Goal: Transaction & Acquisition: Purchase product/service

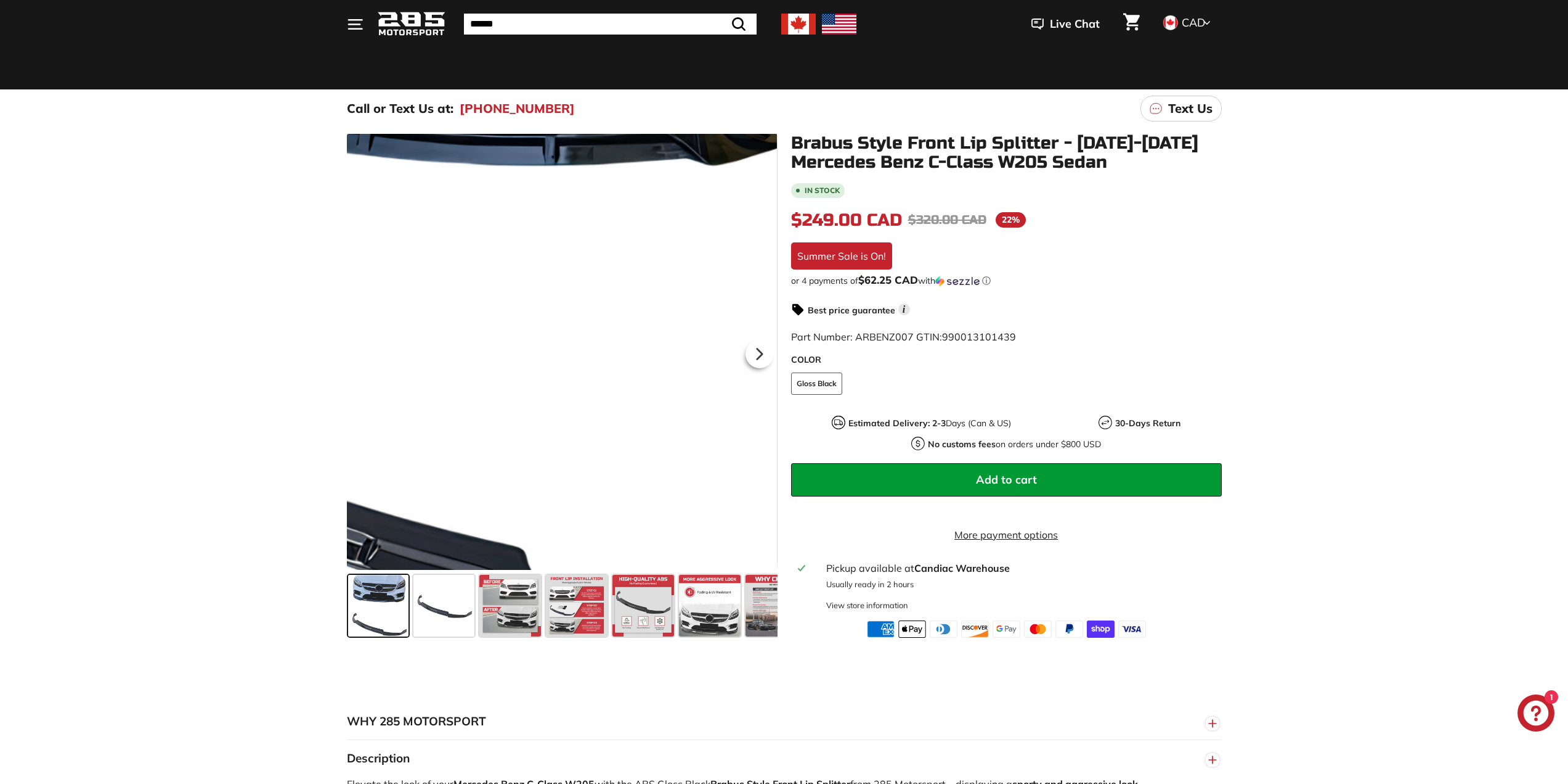
scroll to position [123, 0]
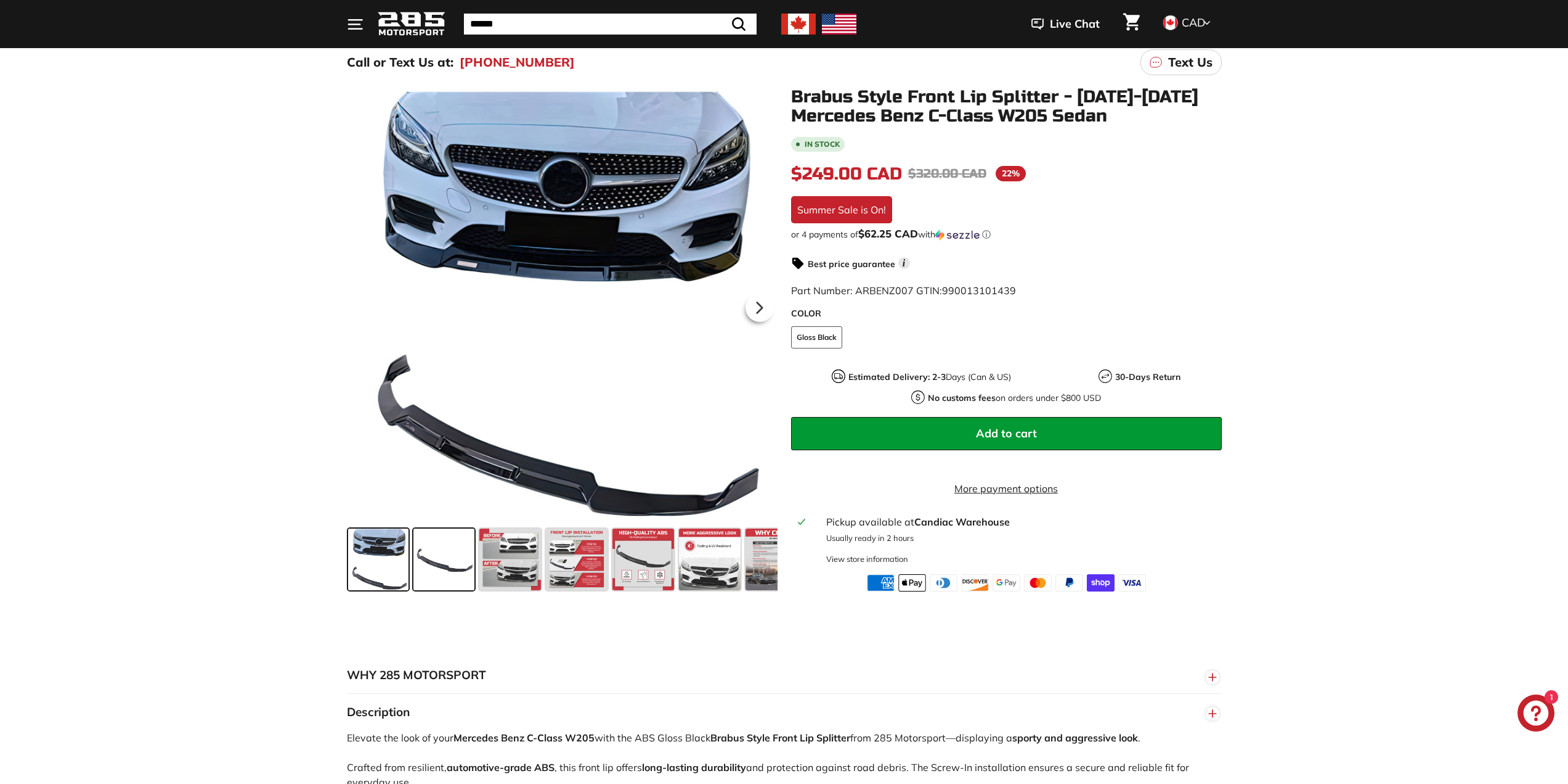
click at [448, 550] on span at bounding box center [444, 559] width 61 height 61
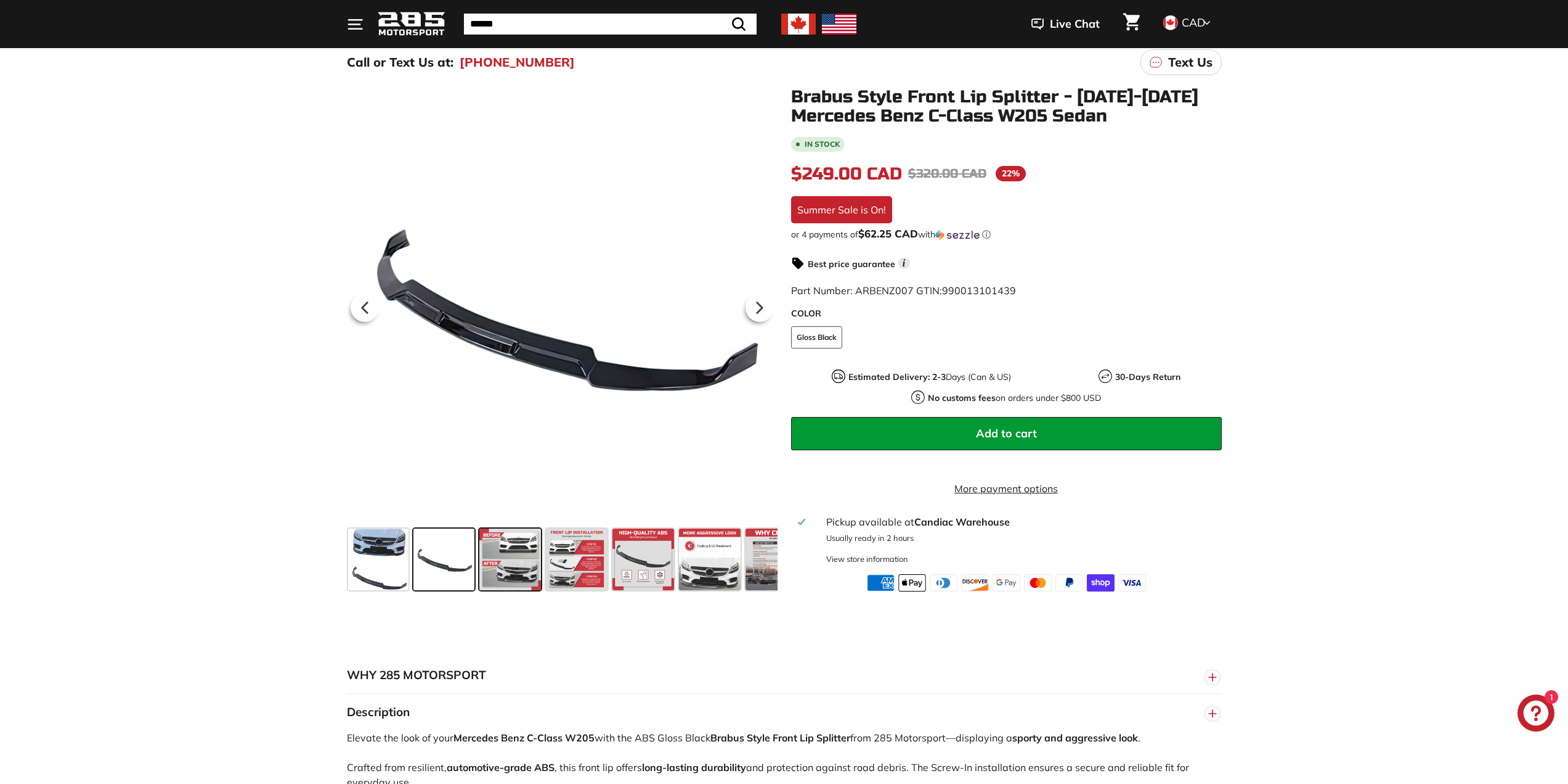
click at [521, 557] on span at bounding box center [510, 559] width 61 height 61
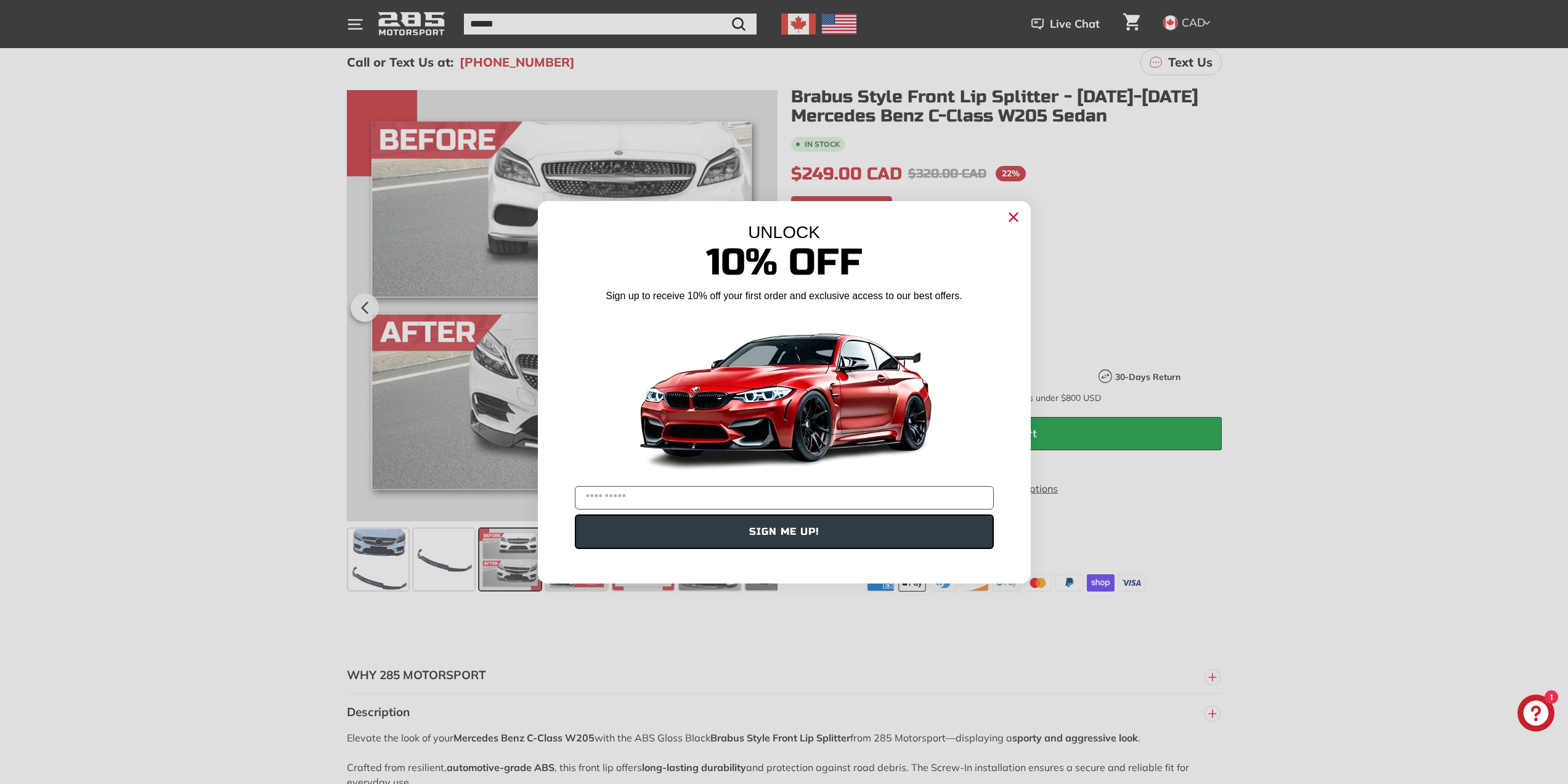
click at [1014, 223] on circle "Close dialog" at bounding box center [1012, 216] width 19 height 19
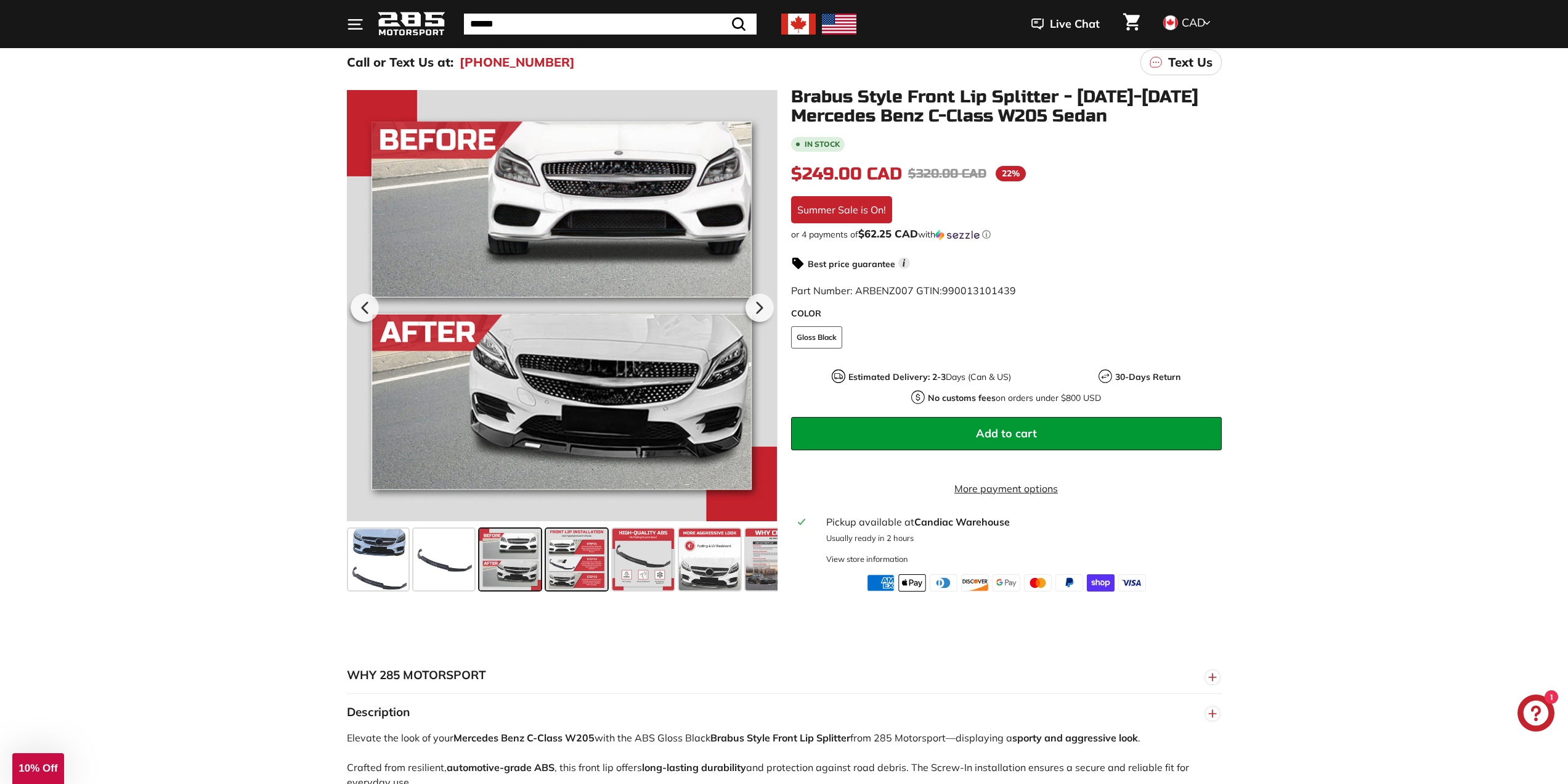
click at [566, 566] on span at bounding box center [576, 559] width 61 height 61
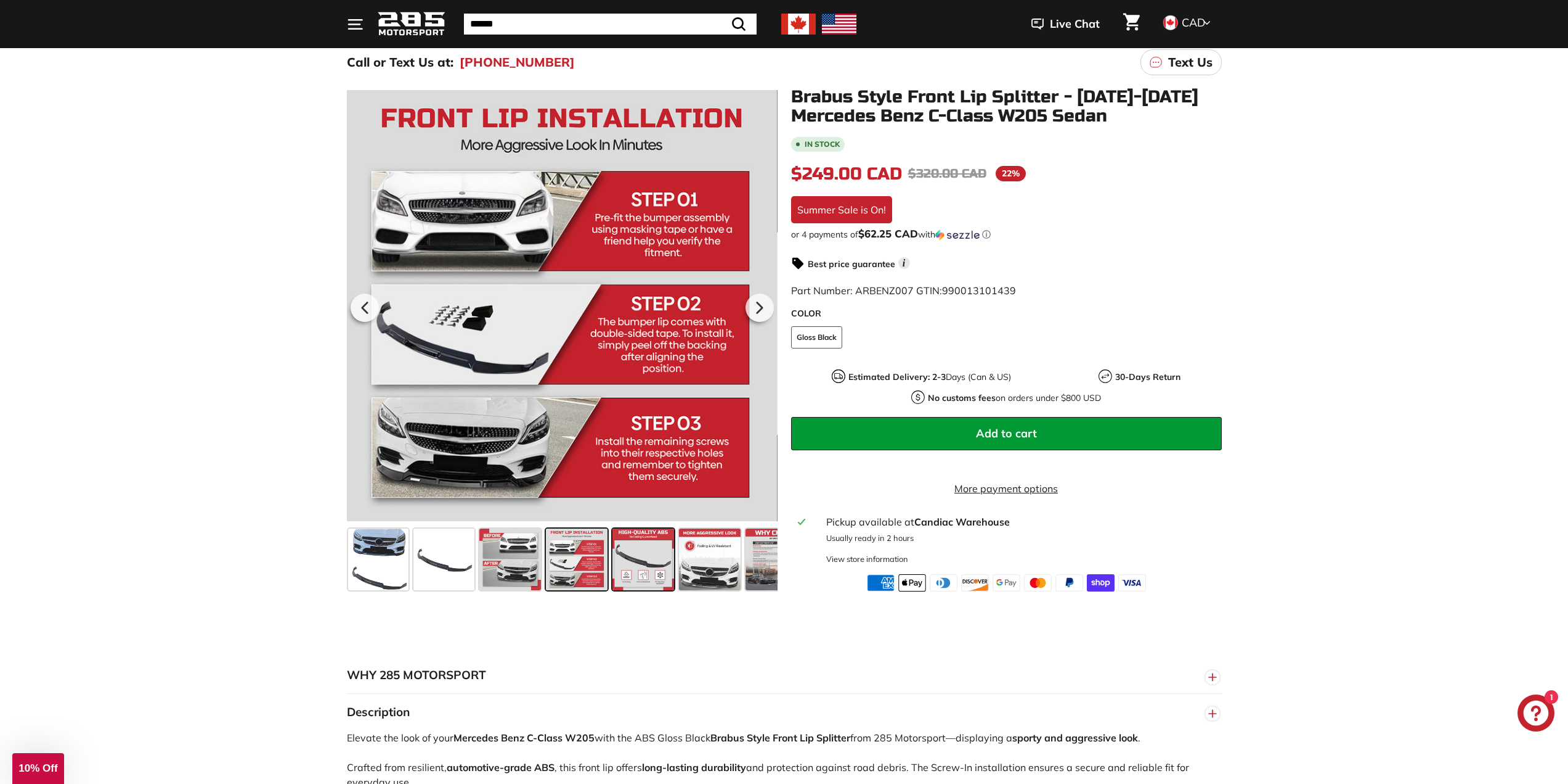
click at [647, 570] on span at bounding box center [643, 559] width 61 height 61
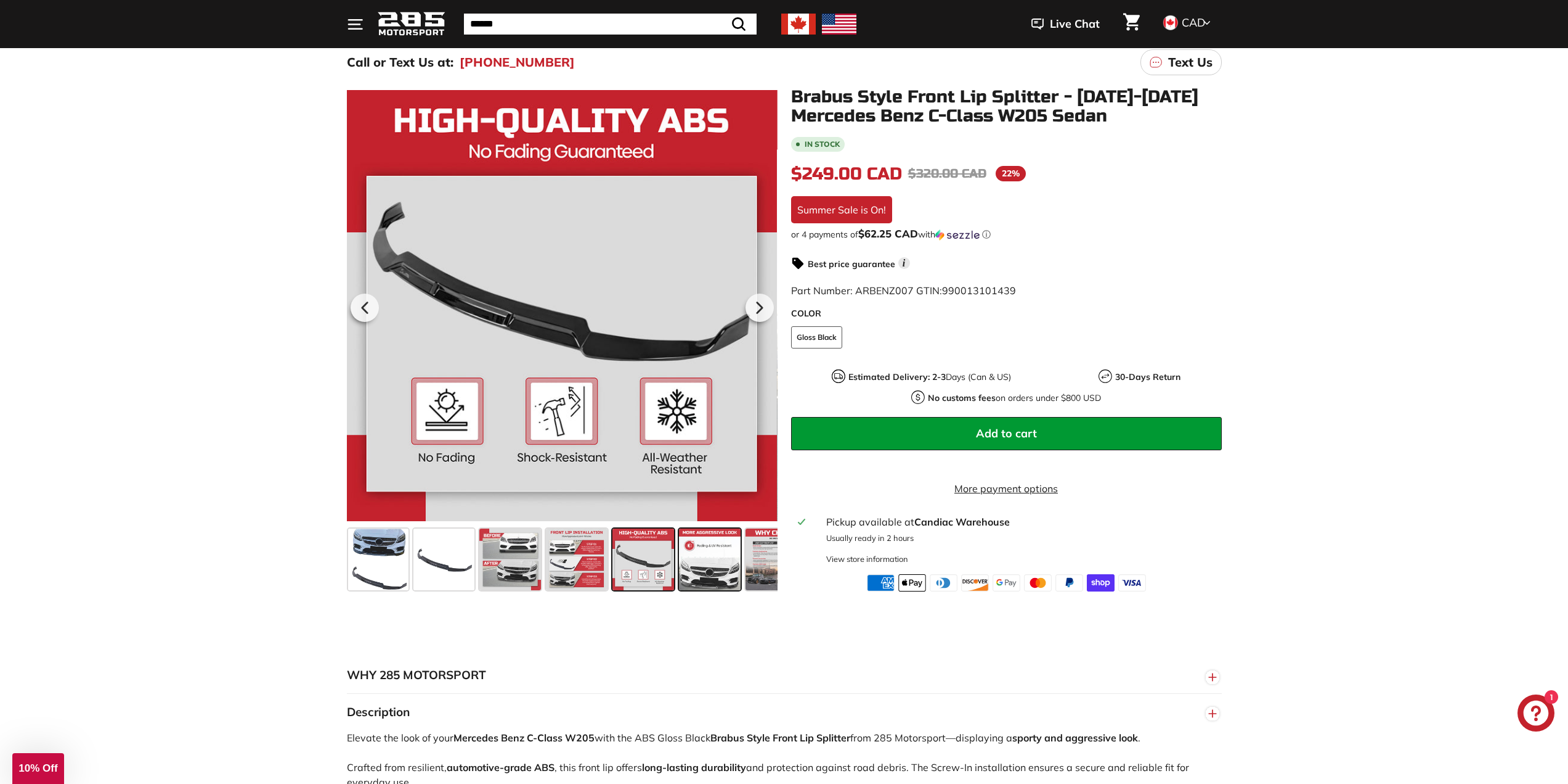
click at [723, 577] on span at bounding box center [709, 559] width 61 height 61
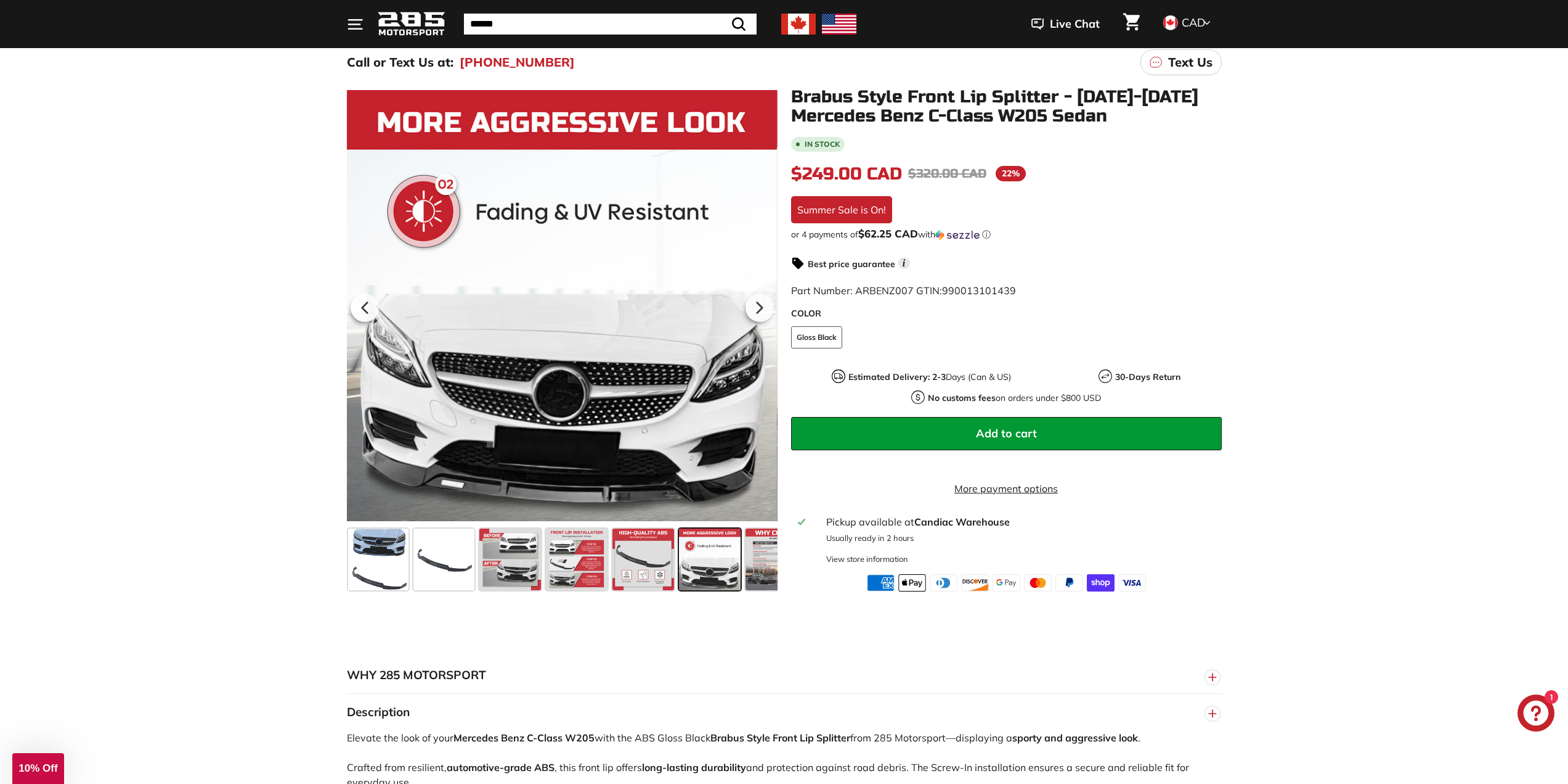
click at [786, 570] on div "Brabus Style Front Lip Splitter - [DATE]-[DATE] Mercedes Benz C-Class W205 Seda…" at bounding box center [999, 339] width 444 height 504
click at [753, 572] on span at bounding box center [777, 559] width 61 height 61
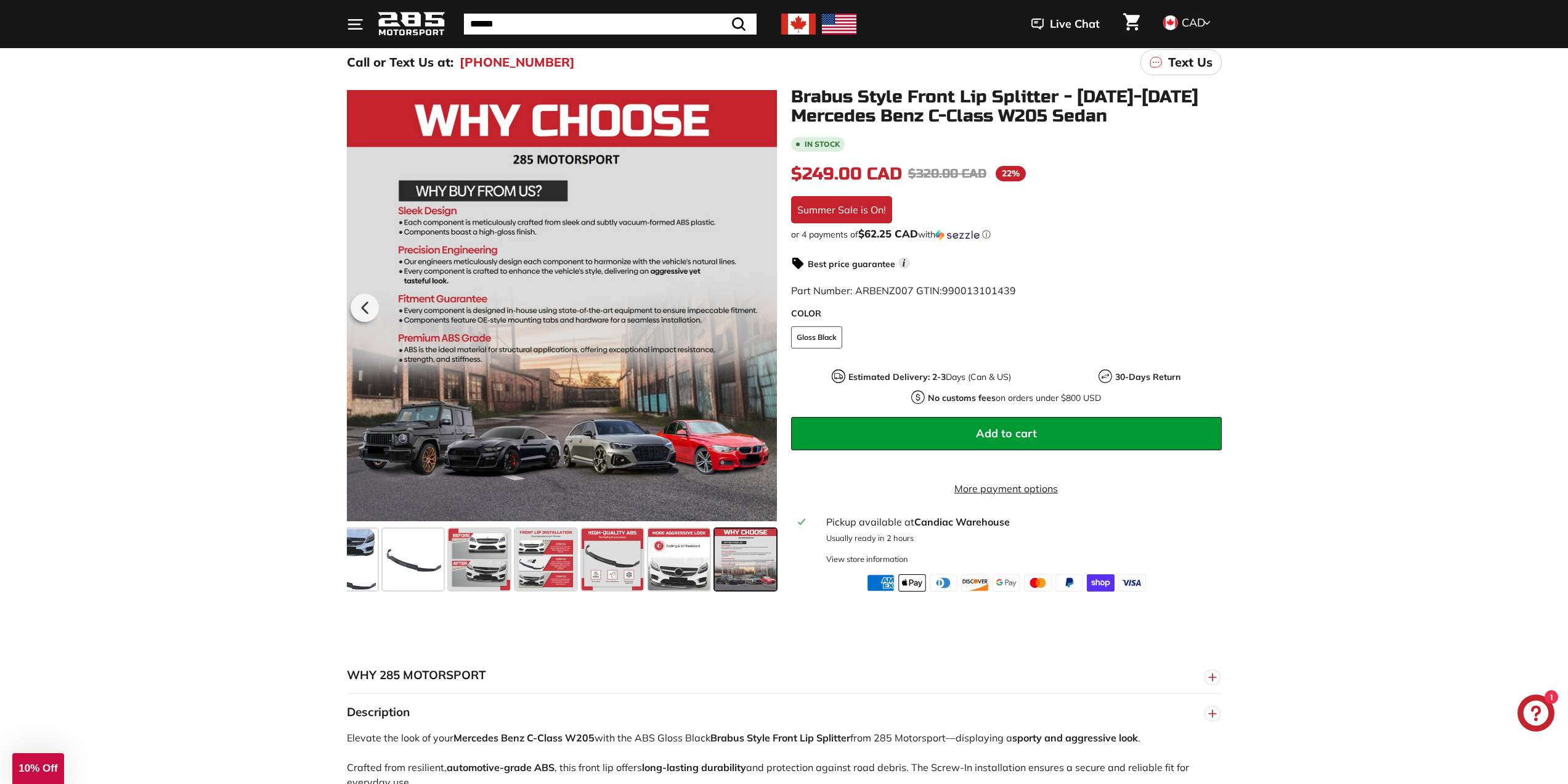
scroll to position [0, 33]
click at [687, 560] on span at bounding box center [677, 559] width 61 height 61
